Goal: Task Accomplishment & Management: Complete application form

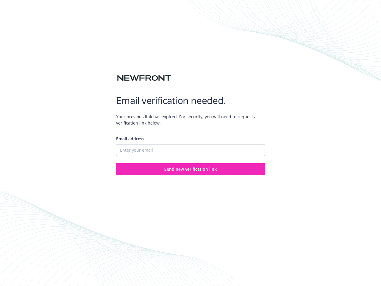
click at [191, 143] on div "Email address" at bounding box center [190, 146] width 149 height 21
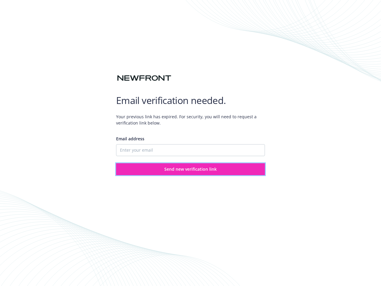
click at [191, 169] on span "Send new verification link" at bounding box center [191, 169] width 52 height 6
